Goal: Obtain resource: Download file/media

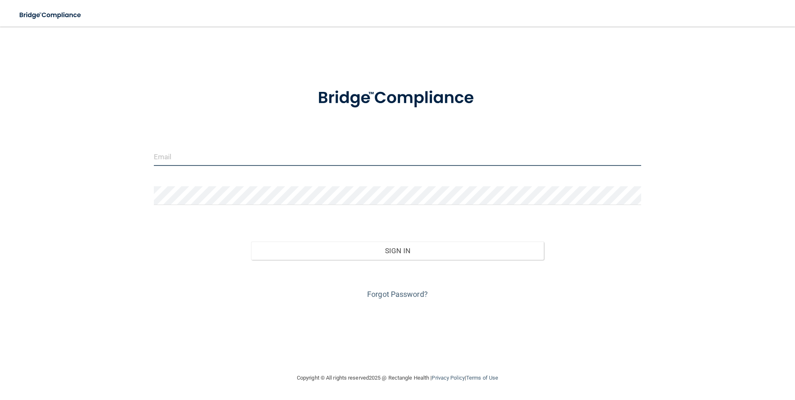
click at [244, 157] on input "email" at bounding box center [398, 156] width 488 height 19
type input "[EMAIL_ADDRESS][DOMAIN_NAME]"
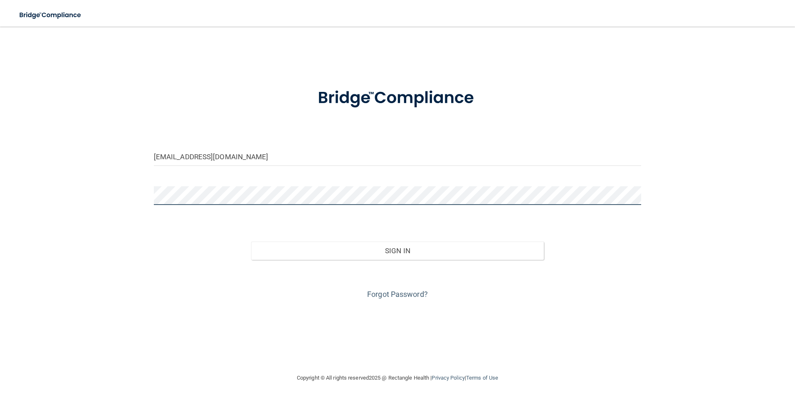
click at [251, 242] on button "Sign In" at bounding box center [397, 251] width 293 height 18
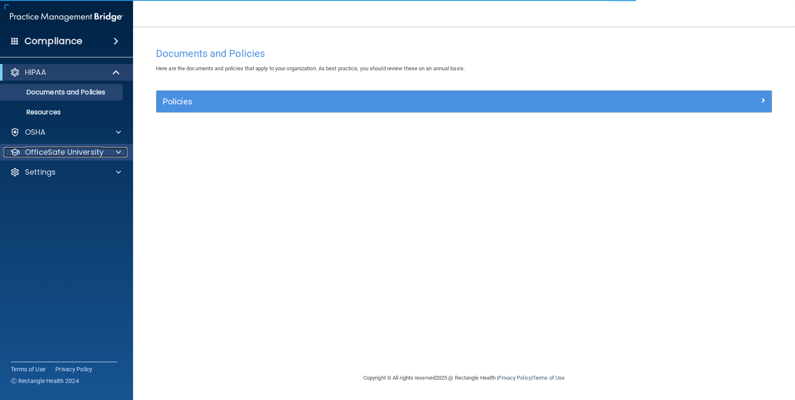
click at [79, 152] on p "OfficeSafe University" at bounding box center [64, 152] width 79 height 10
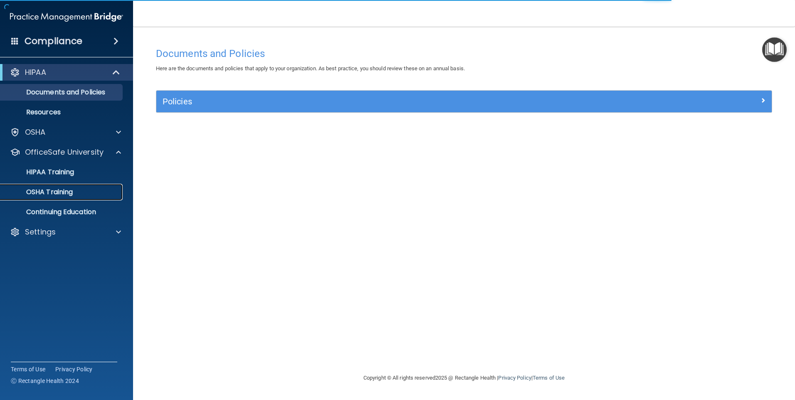
click at [53, 192] on p "OSHA Training" at bounding box center [38, 192] width 67 height 8
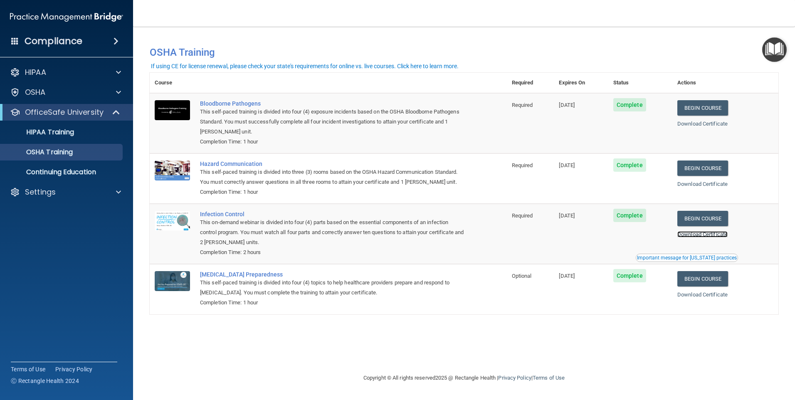
click at [710, 237] on link "Download Certificate" at bounding box center [702, 234] width 50 height 6
click at [701, 297] on link "Download Certificate" at bounding box center [702, 295] width 50 height 6
